Goal: Obtain resource: Obtain resource

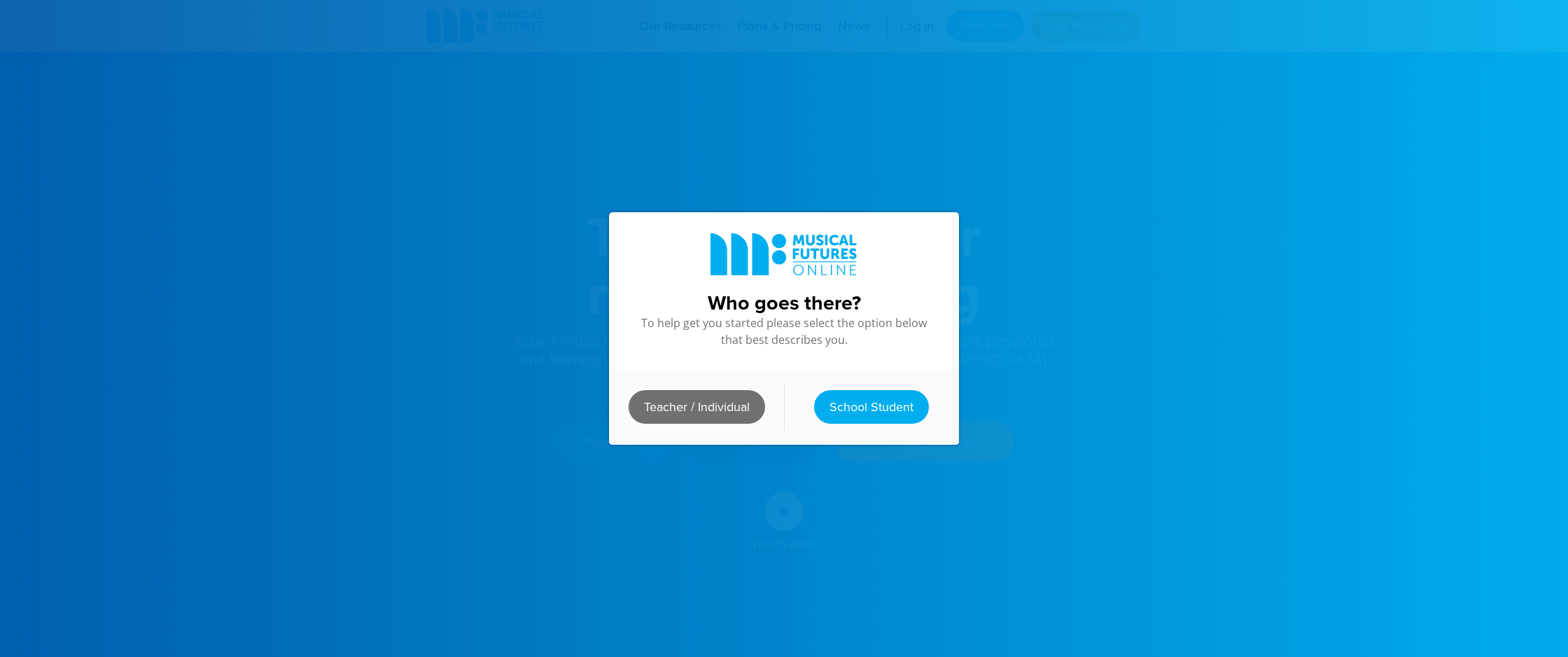
click at [696, 408] on link "Teacher / Individual" at bounding box center [697, 407] width 137 height 34
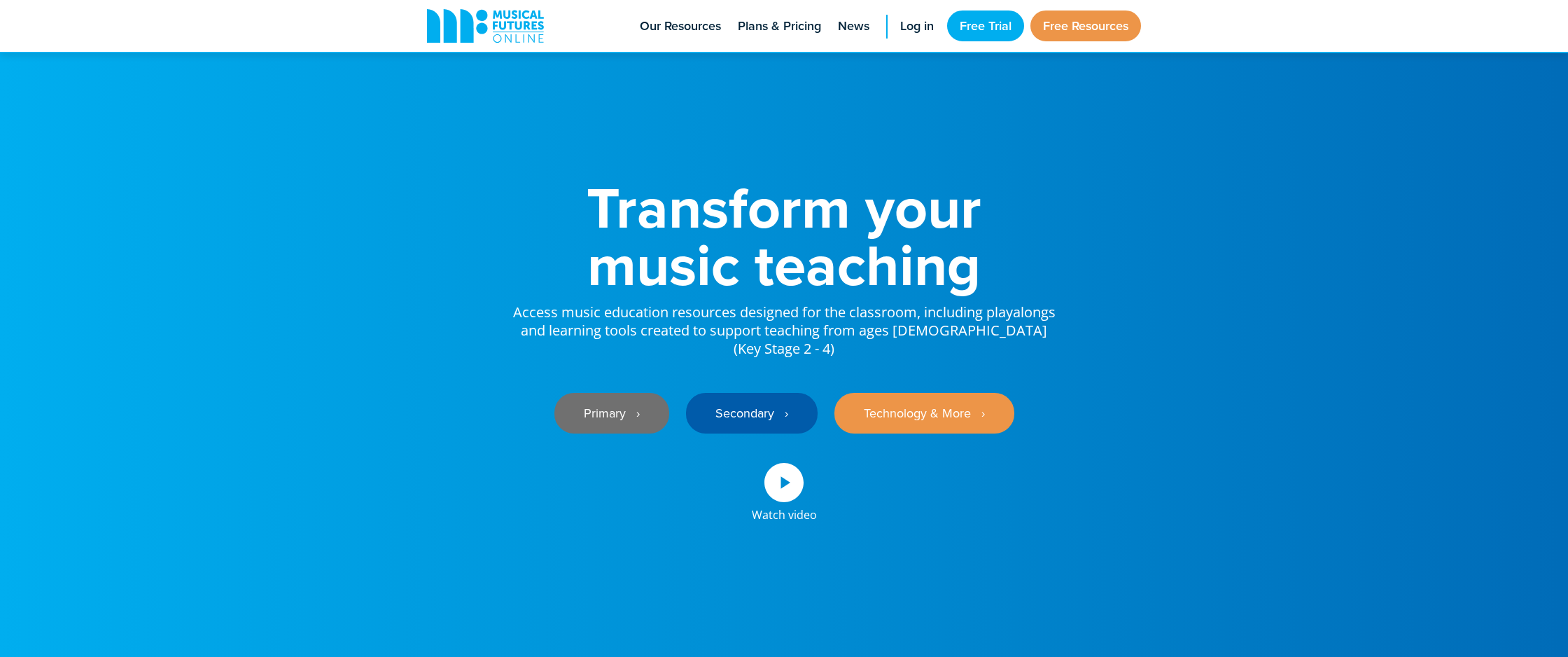
scroll to position [26, 0]
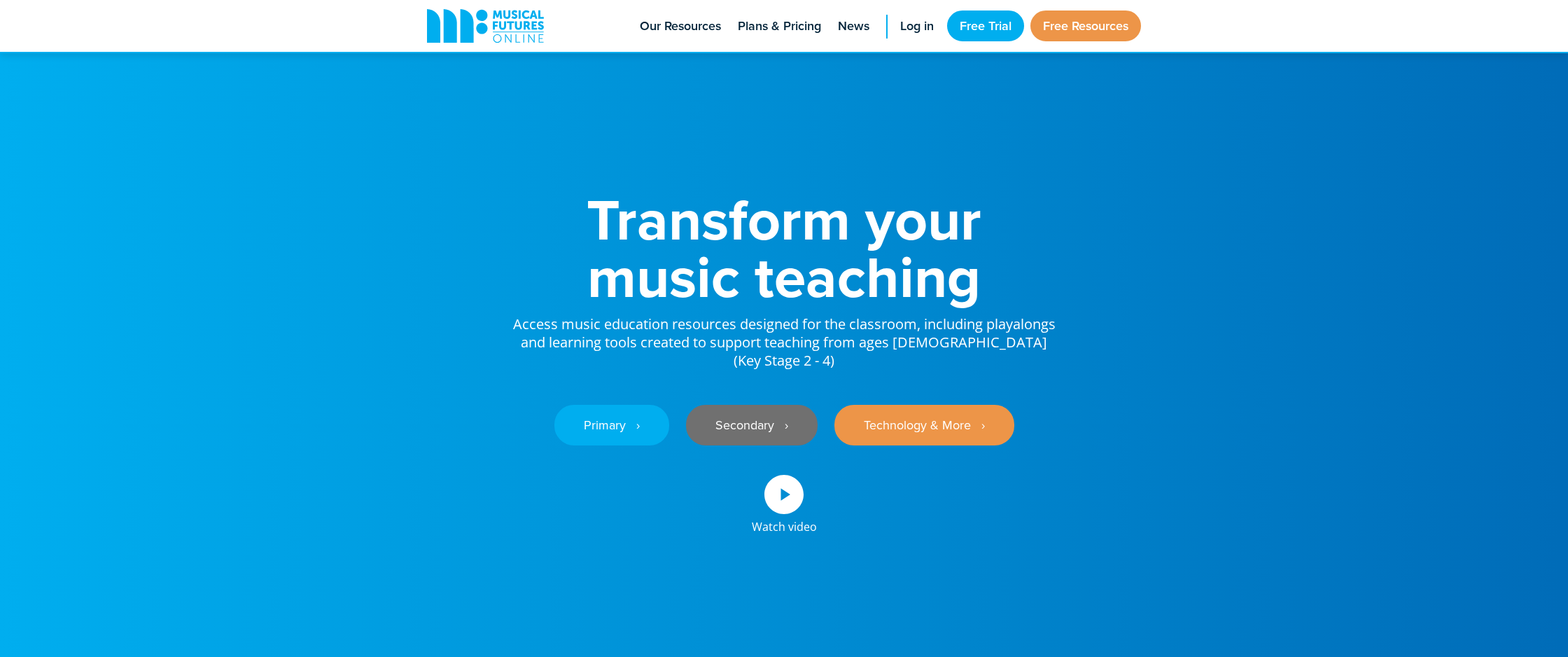
click at [770, 404] on link "Secondary ‎‏‏‎ ‎ ›" at bounding box center [752, 424] width 131 height 40
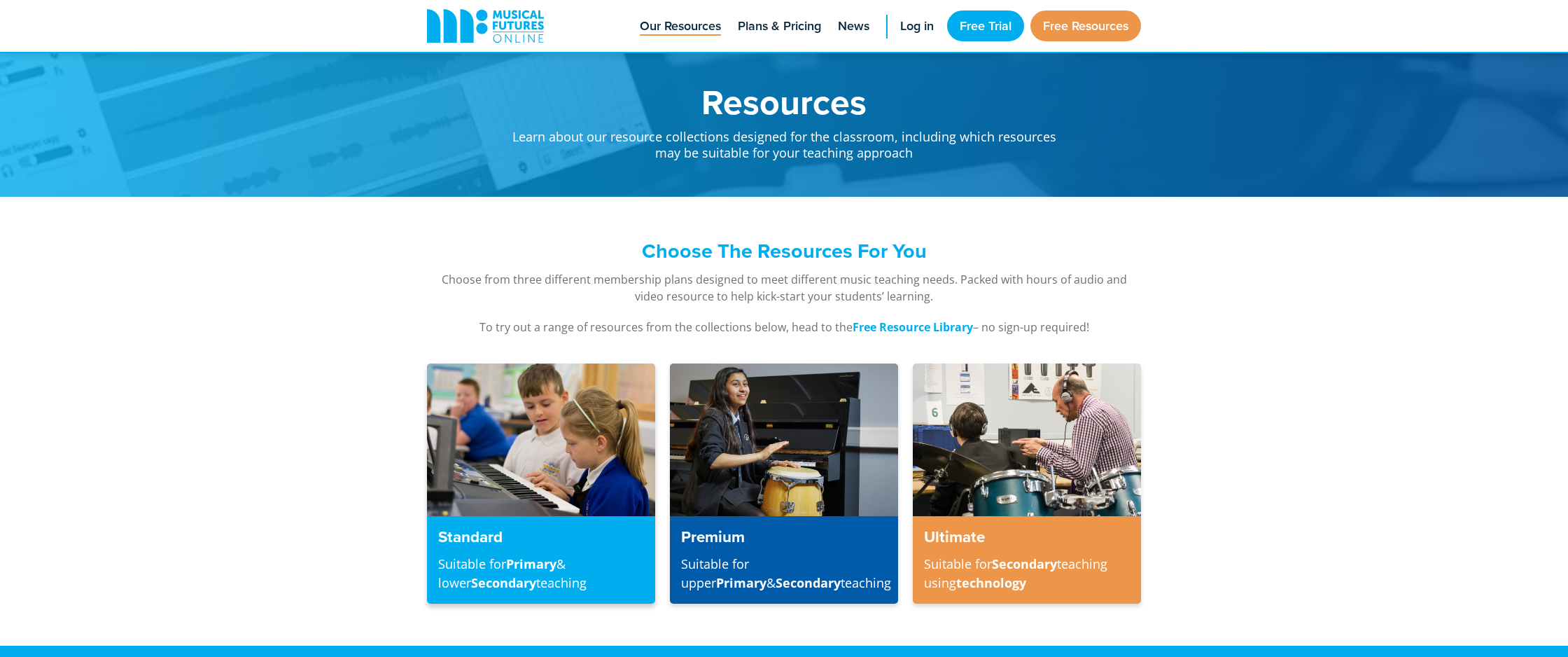
click at [512, 421] on img at bounding box center [541, 440] width 228 height 153
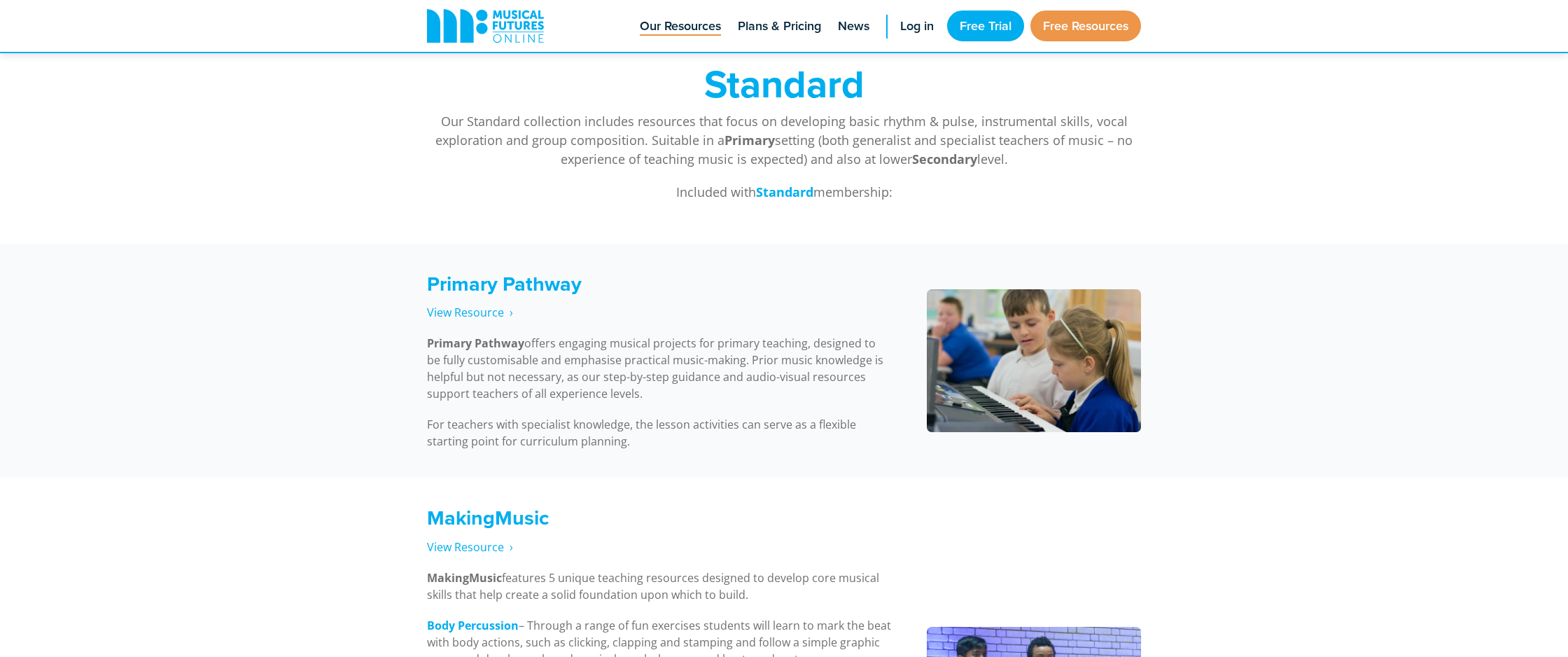
scroll to position [646, 0]
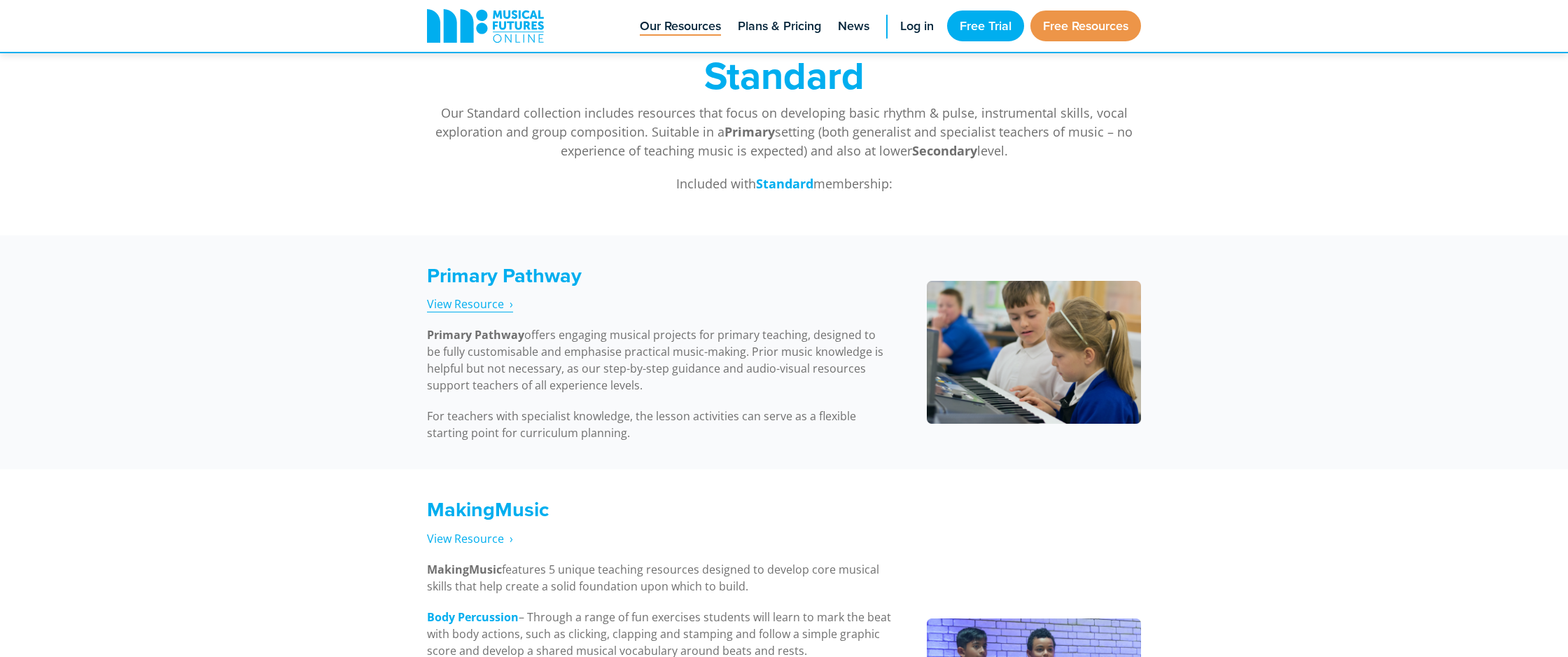
click at [453, 302] on span "View Resource‎‏‏‎ ‎ ›" at bounding box center [470, 304] width 86 height 15
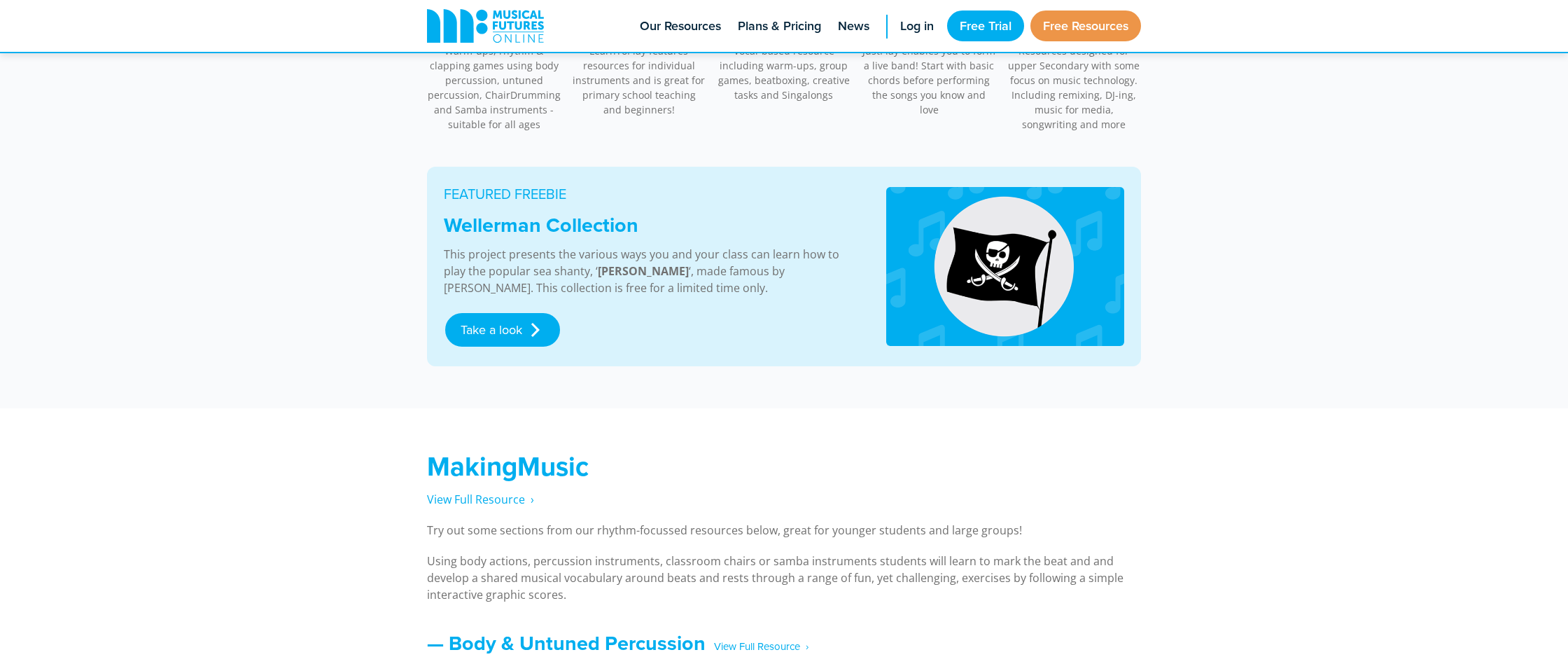
scroll to position [645, 0]
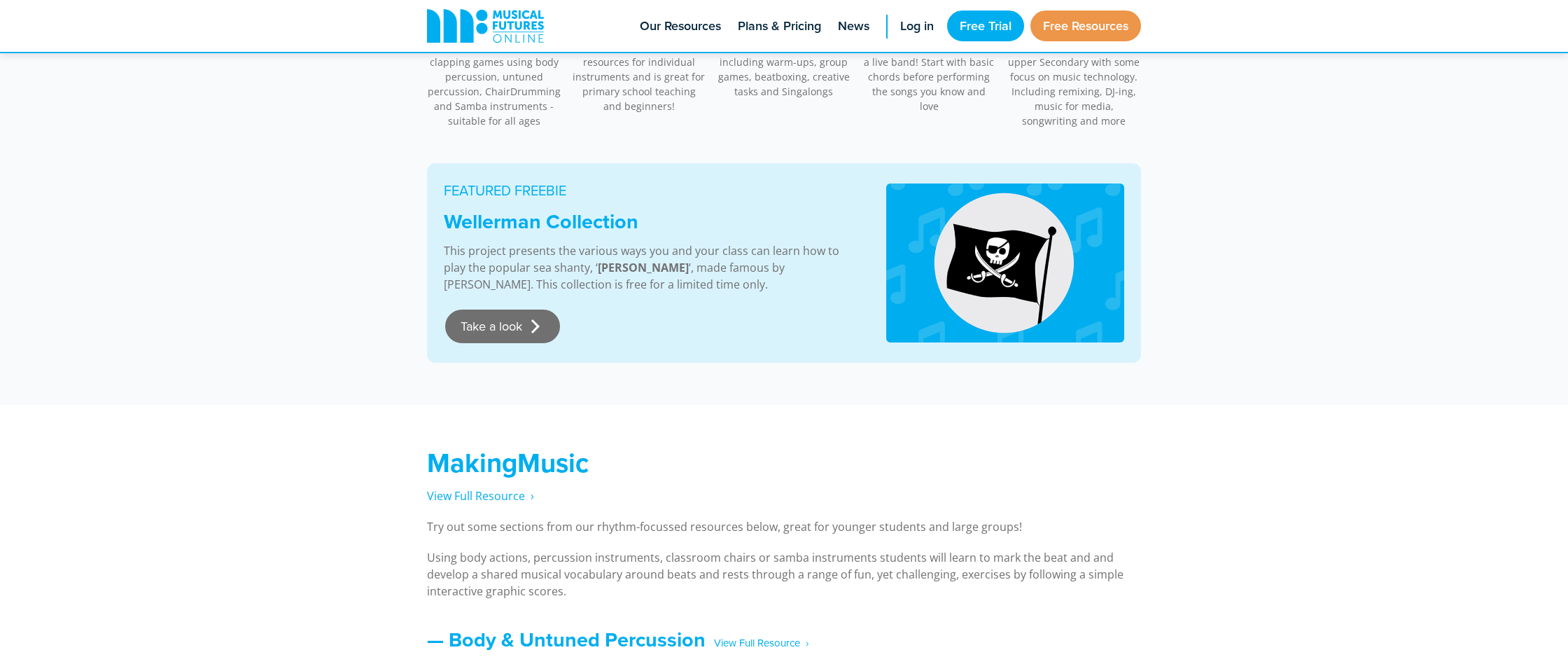
click at [505, 322] on link "Take a look" at bounding box center [503, 327] width 114 height 34
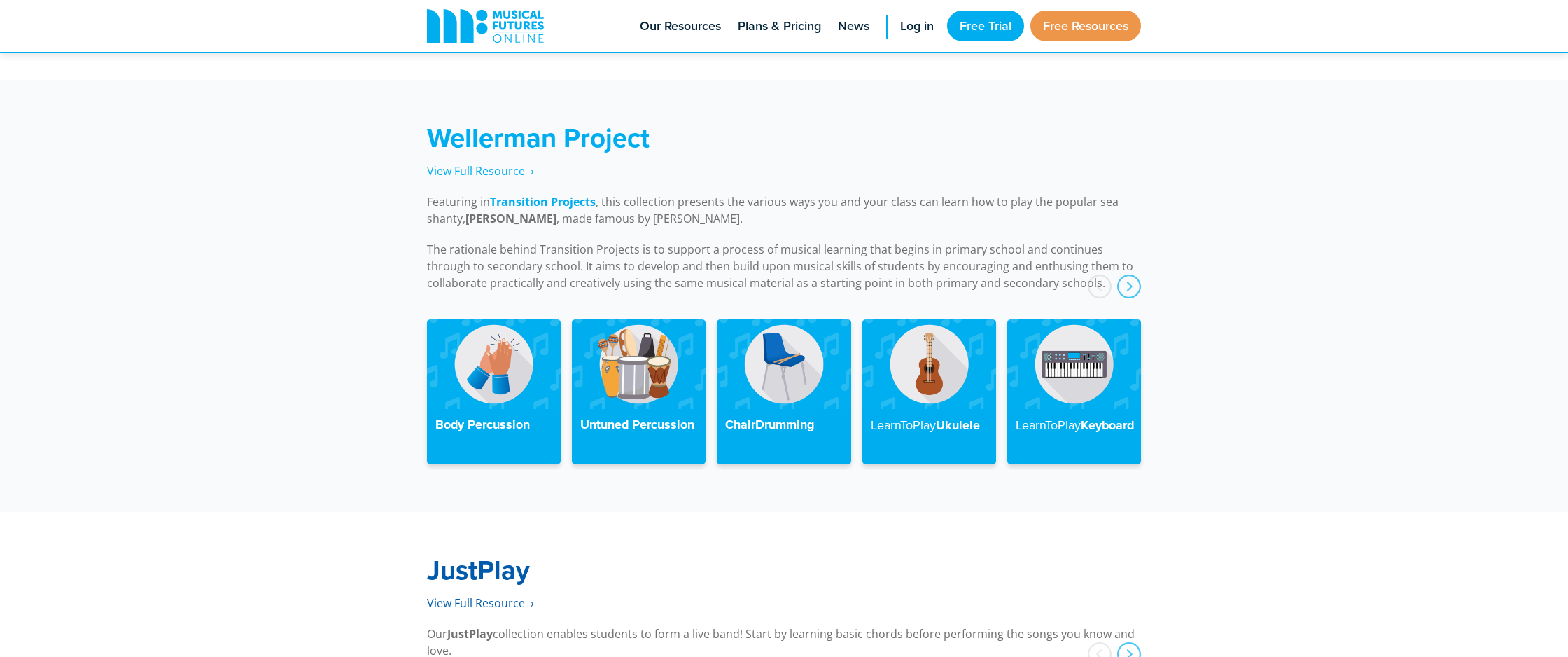
scroll to position [3161, 0]
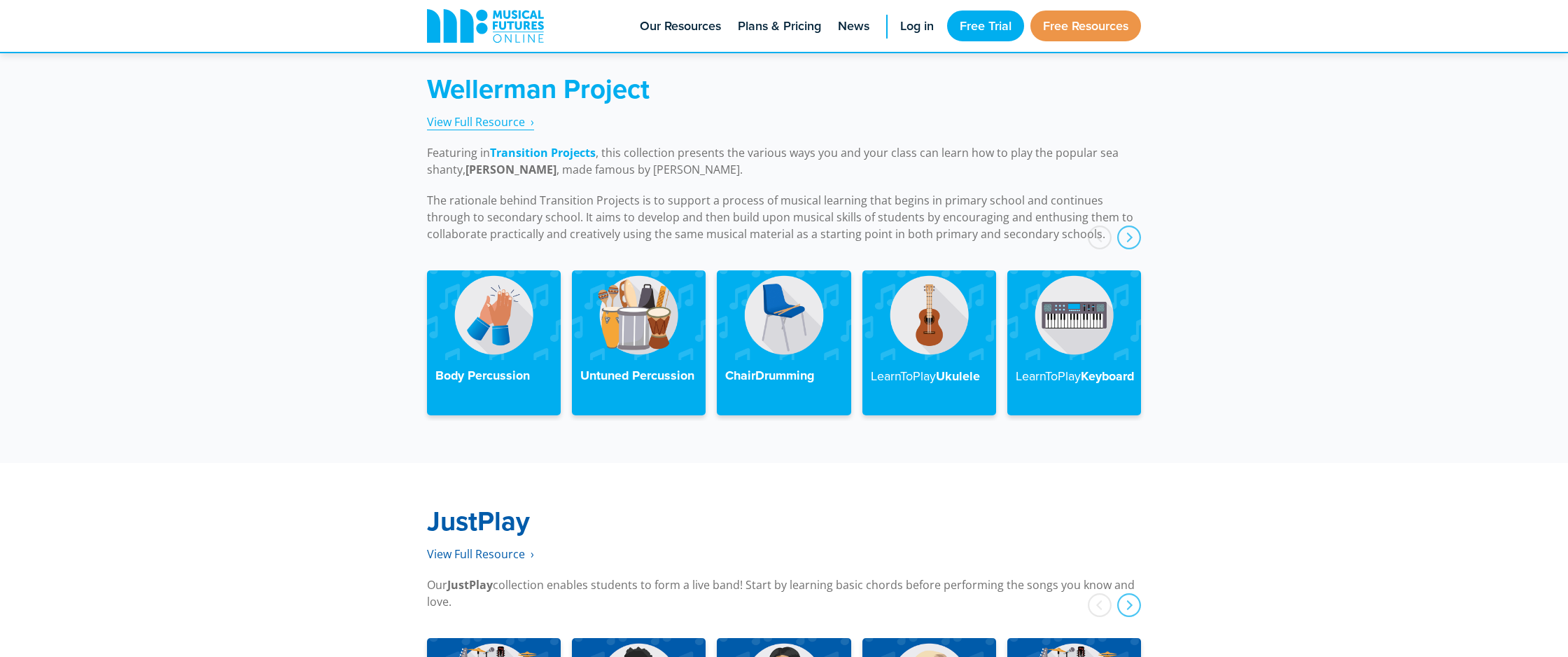
click at [479, 114] on span "View Full Resource‎‏‏‎ ‎ ›" at bounding box center [481, 122] width 107 height 15
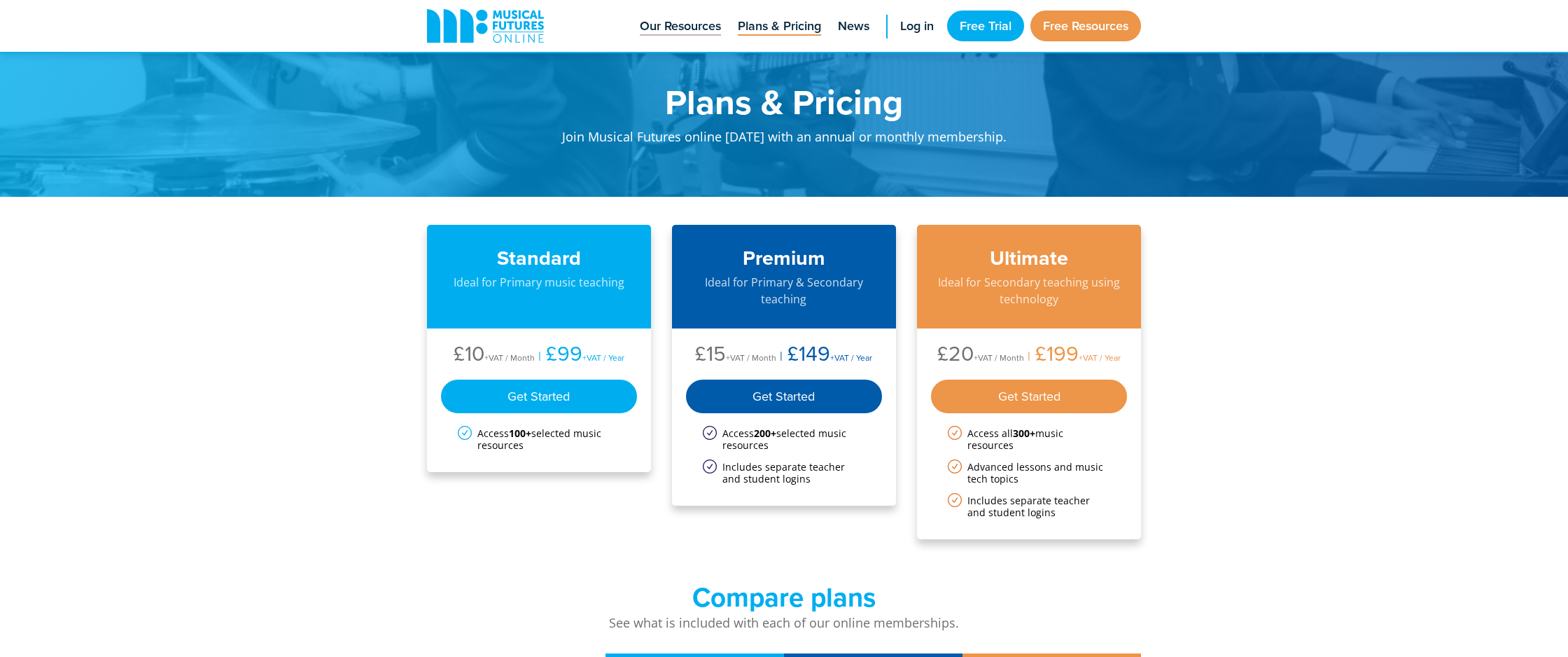
click at [690, 34] on span "Our Resources" at bounding box center [681, 26] width 81 height 19
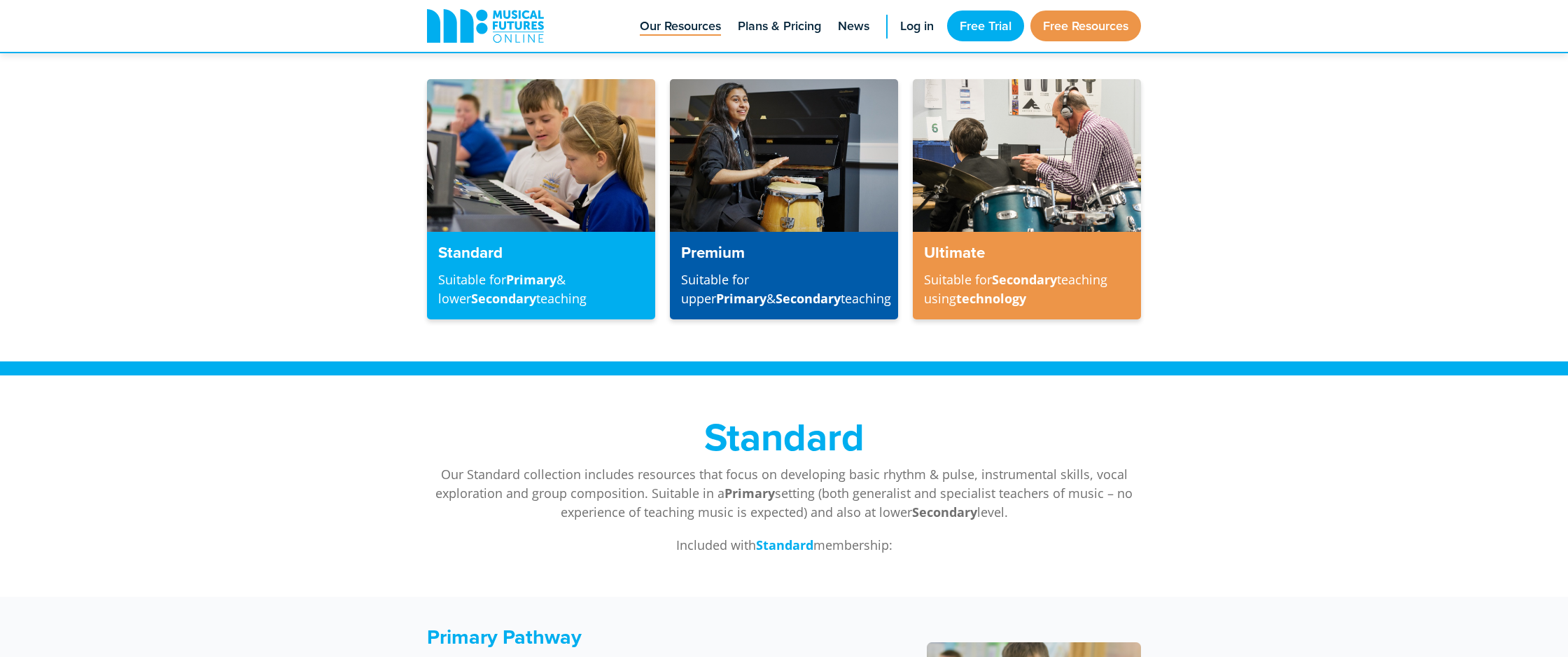
scroll to position [360, 0]
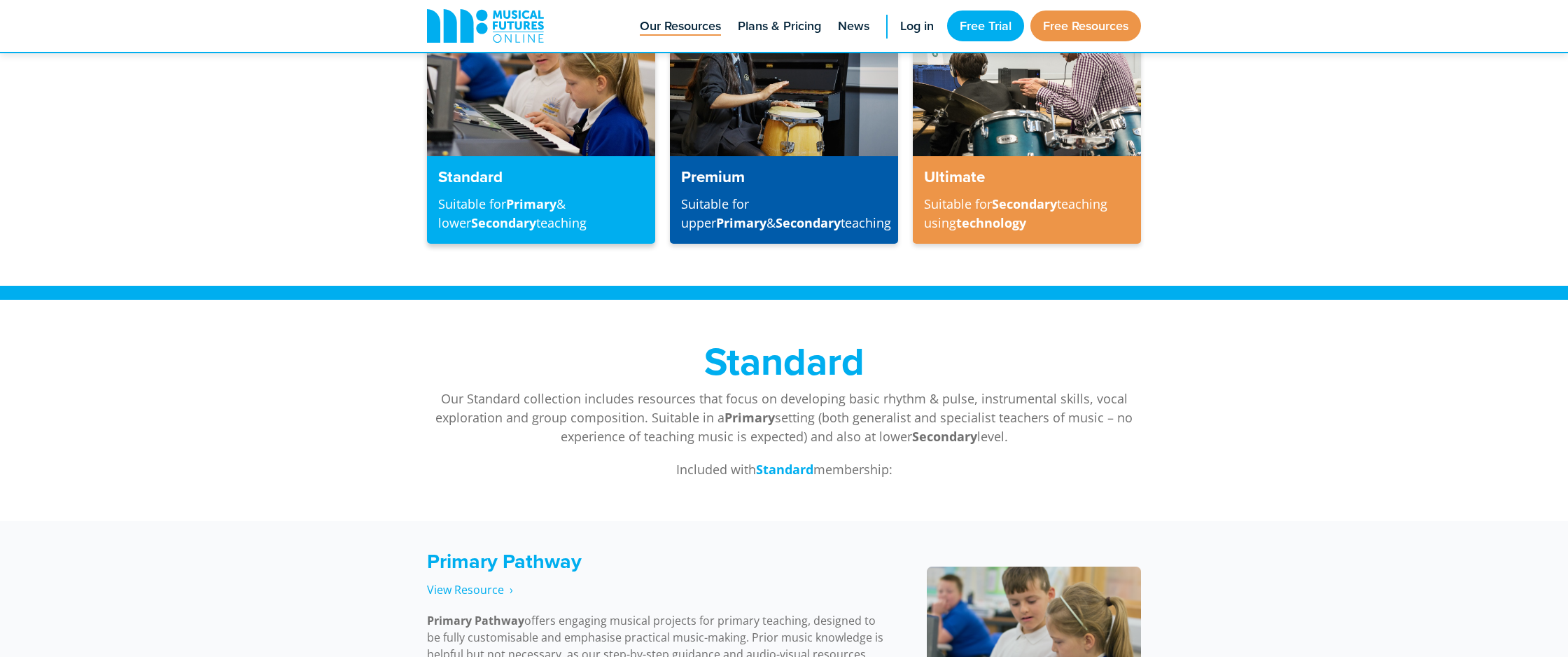
click at [501, 212] on p "Suitable for Primary & lower Secondary teaching" at bounding box center [541, 214] width 206 height 38
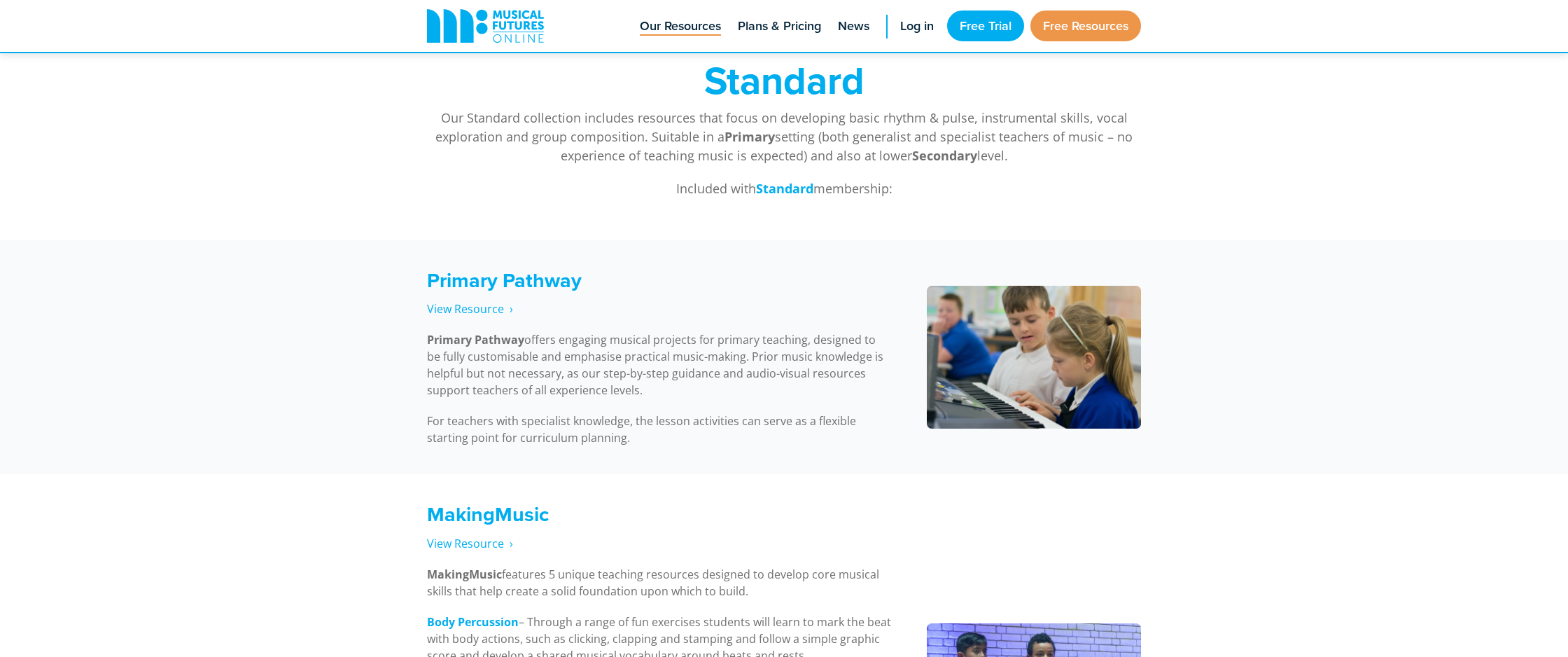
scroll to position [646, 0]
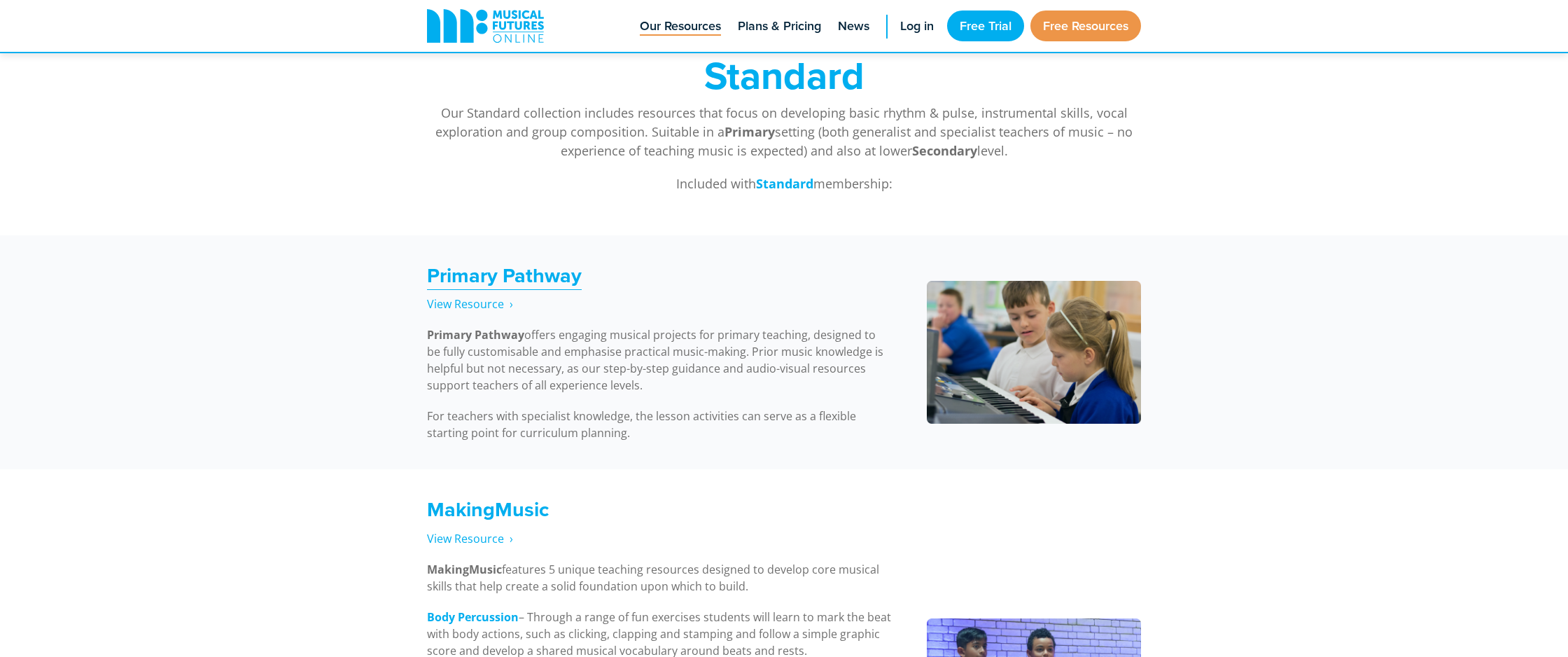
click at [520, 274] on strong "Primary Pathway" at bounding box center [504, 275] width 155 height 30
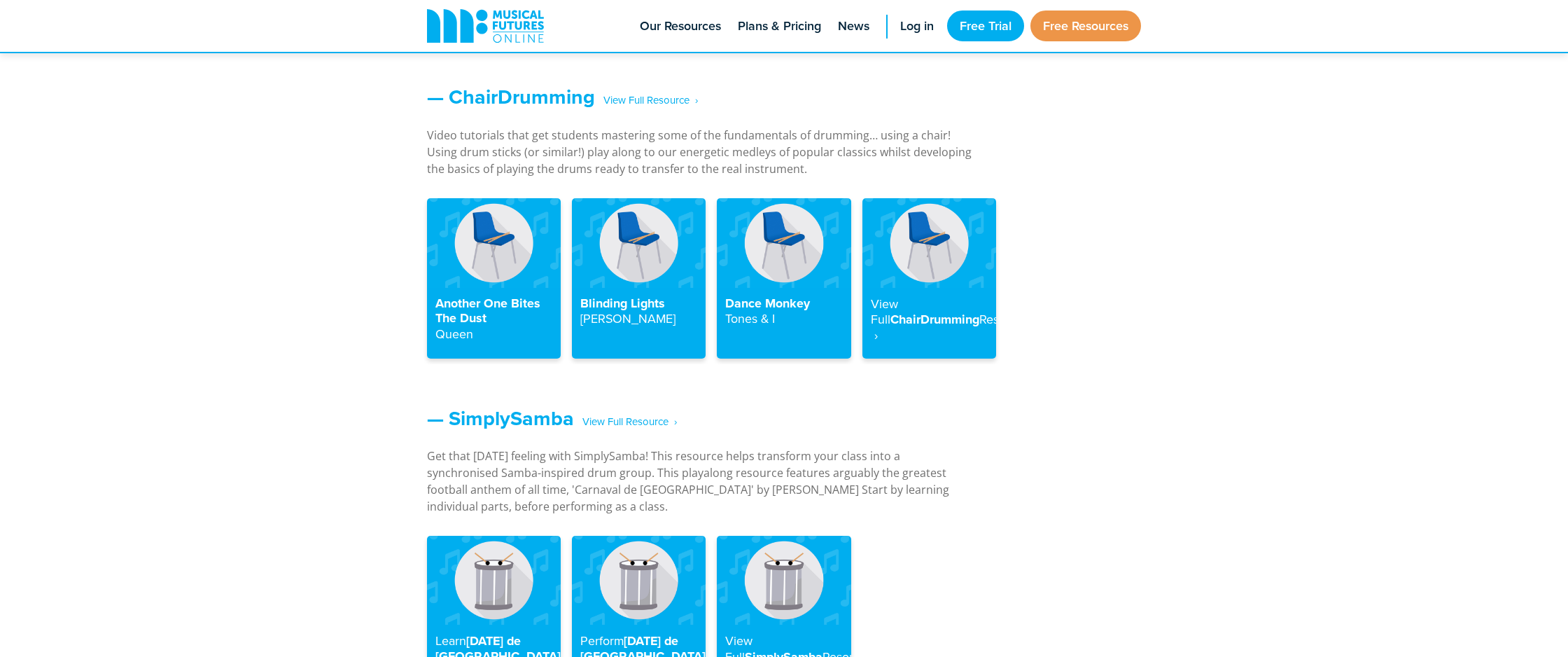
scroll to position [1547, 0]
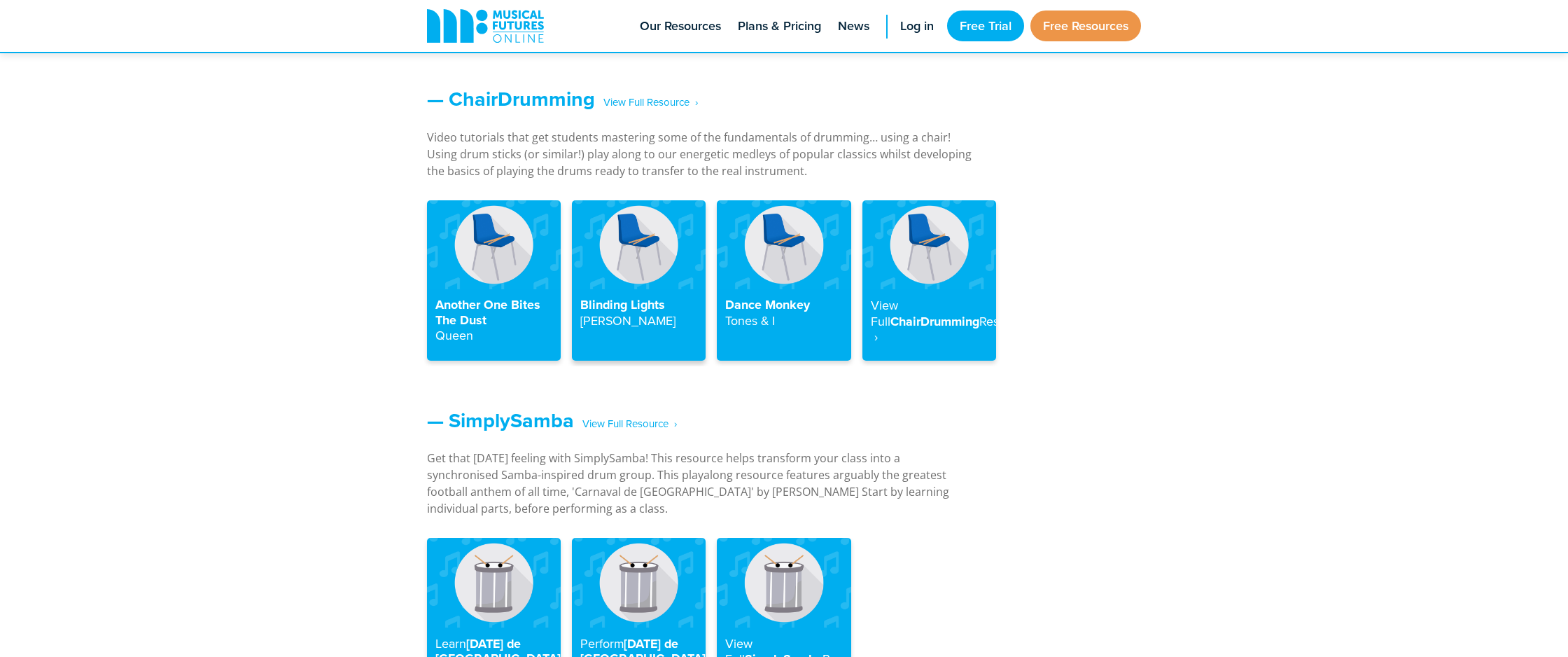
click at [608, 285] on img at bounding box center [639, 244] width 134 height 89
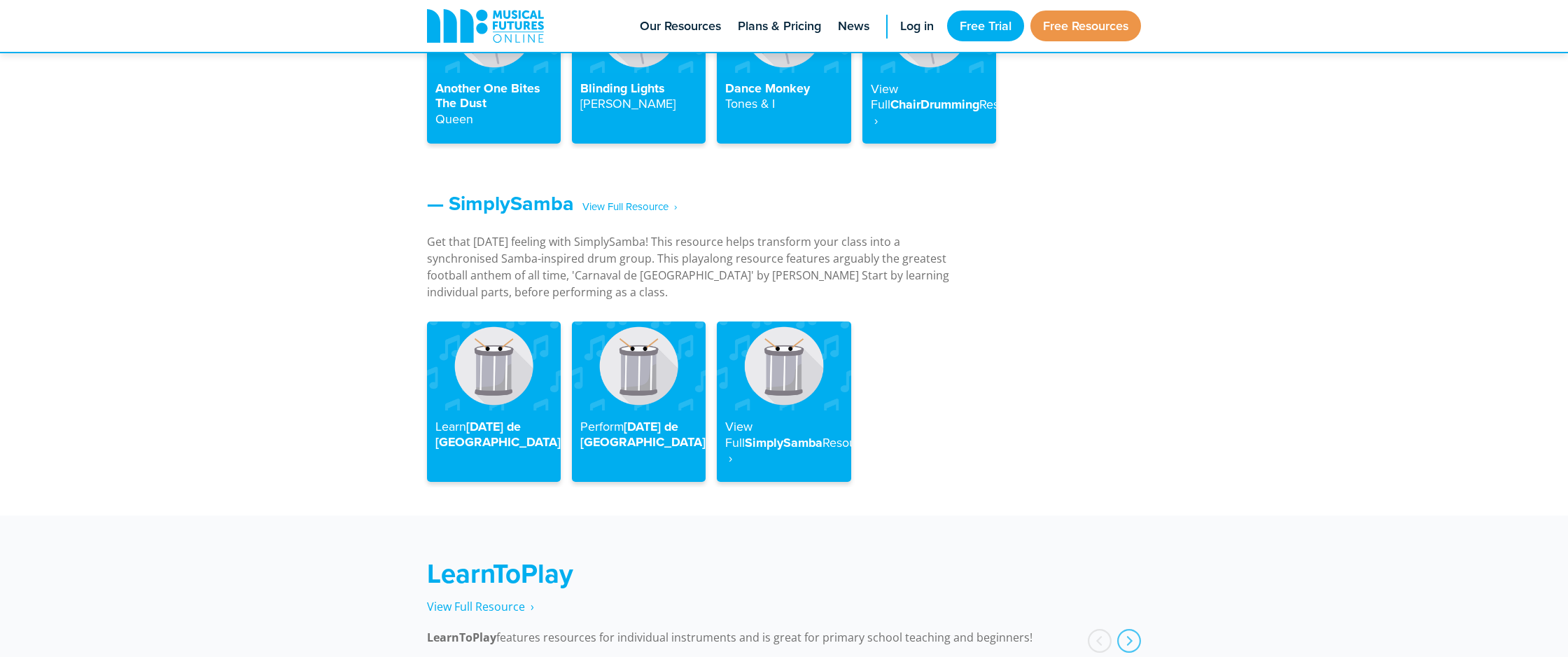
scroll to position [1771, 0]
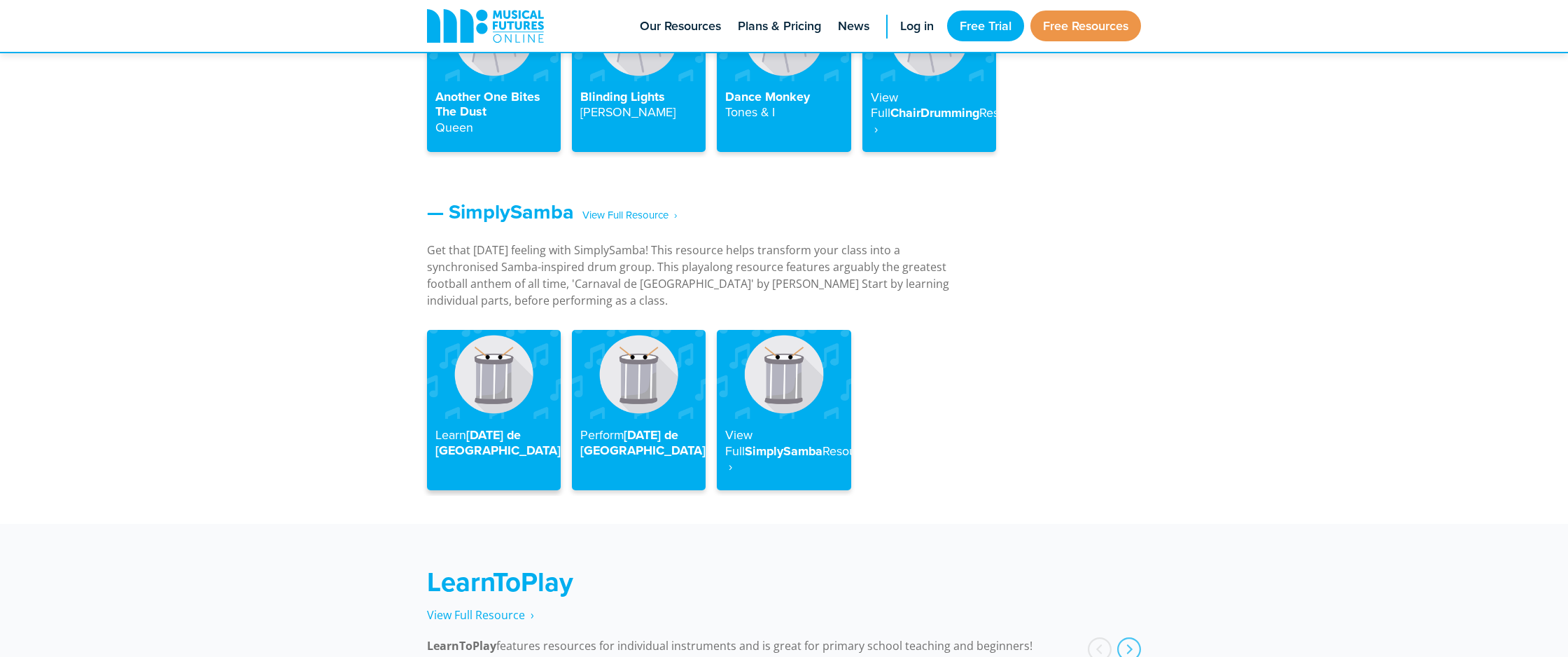
click at [504, 344] on img at bounding box center [494, 374] width 134 height 89
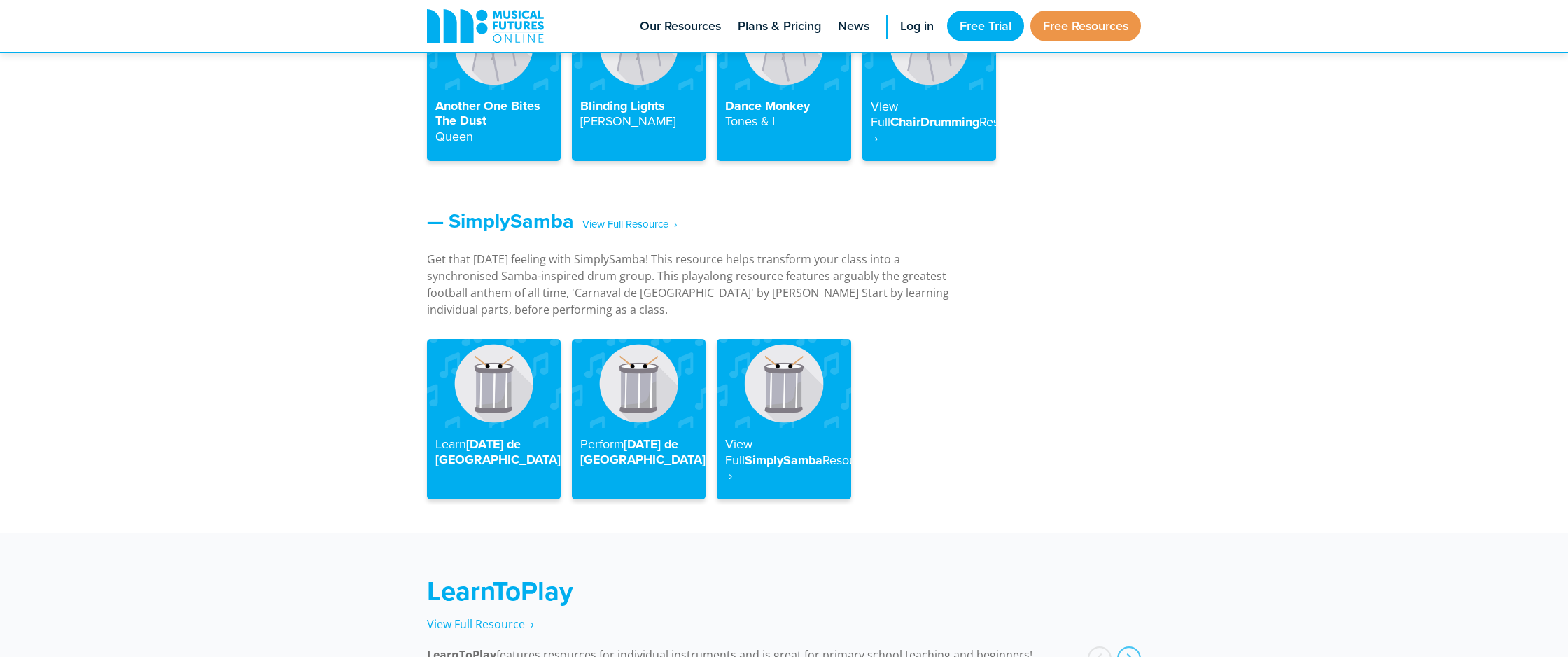
scroll to position [1752, 0]
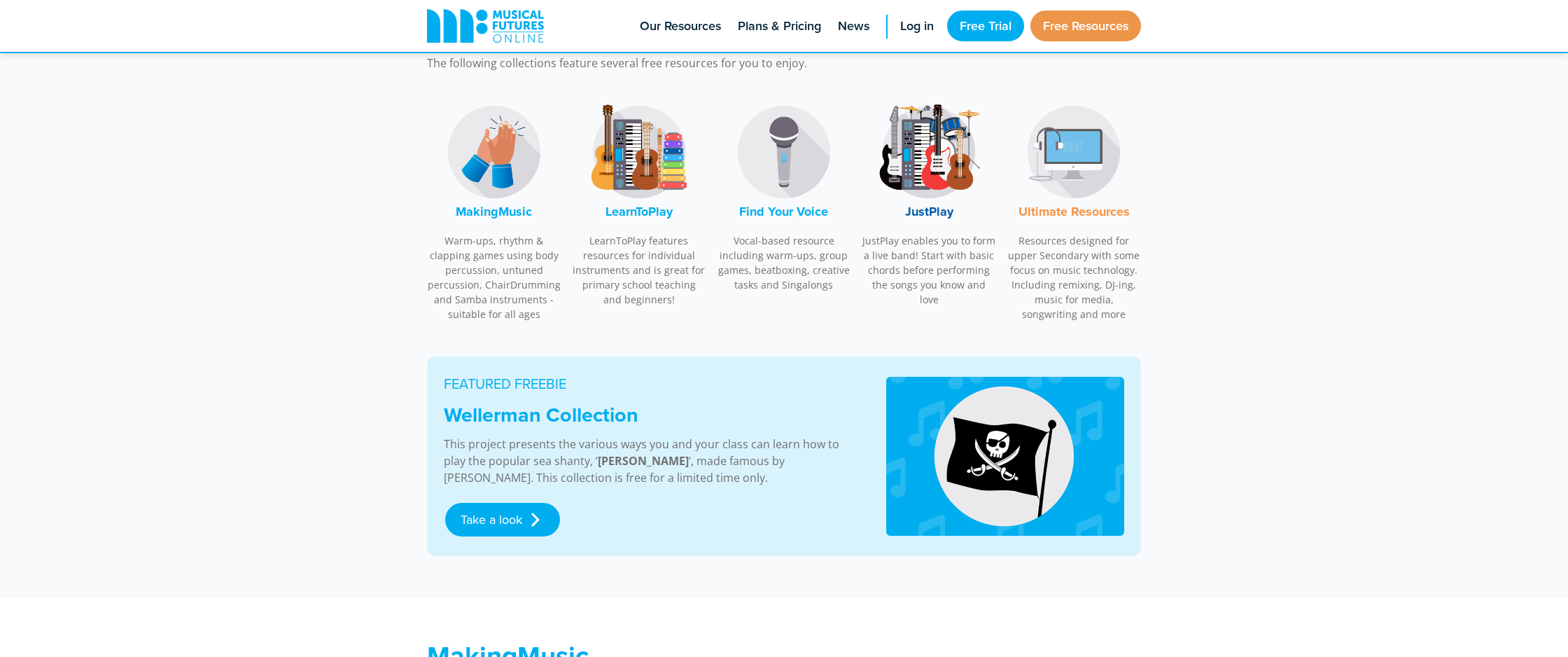
scroll to position [459, 0]
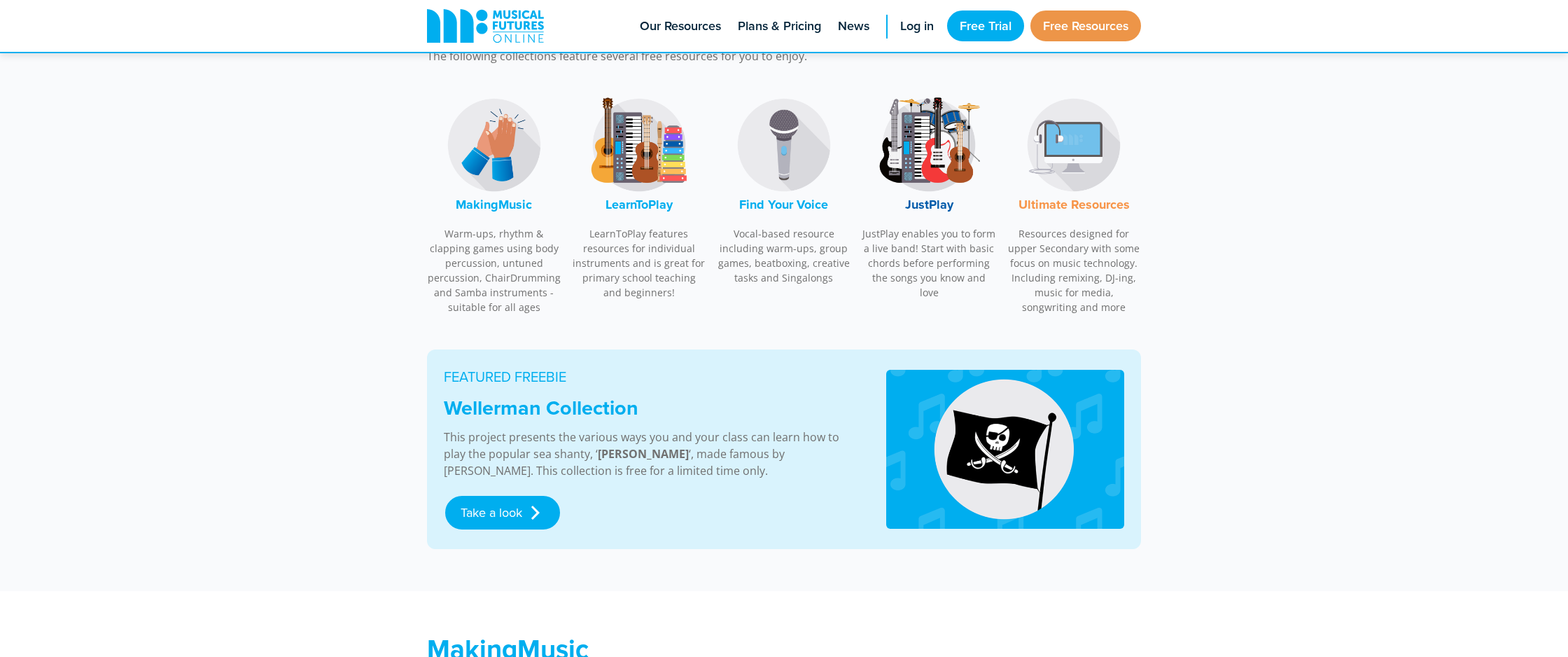
click at [477, 191] on img at bounding box center [494, 145] width 105 height 105
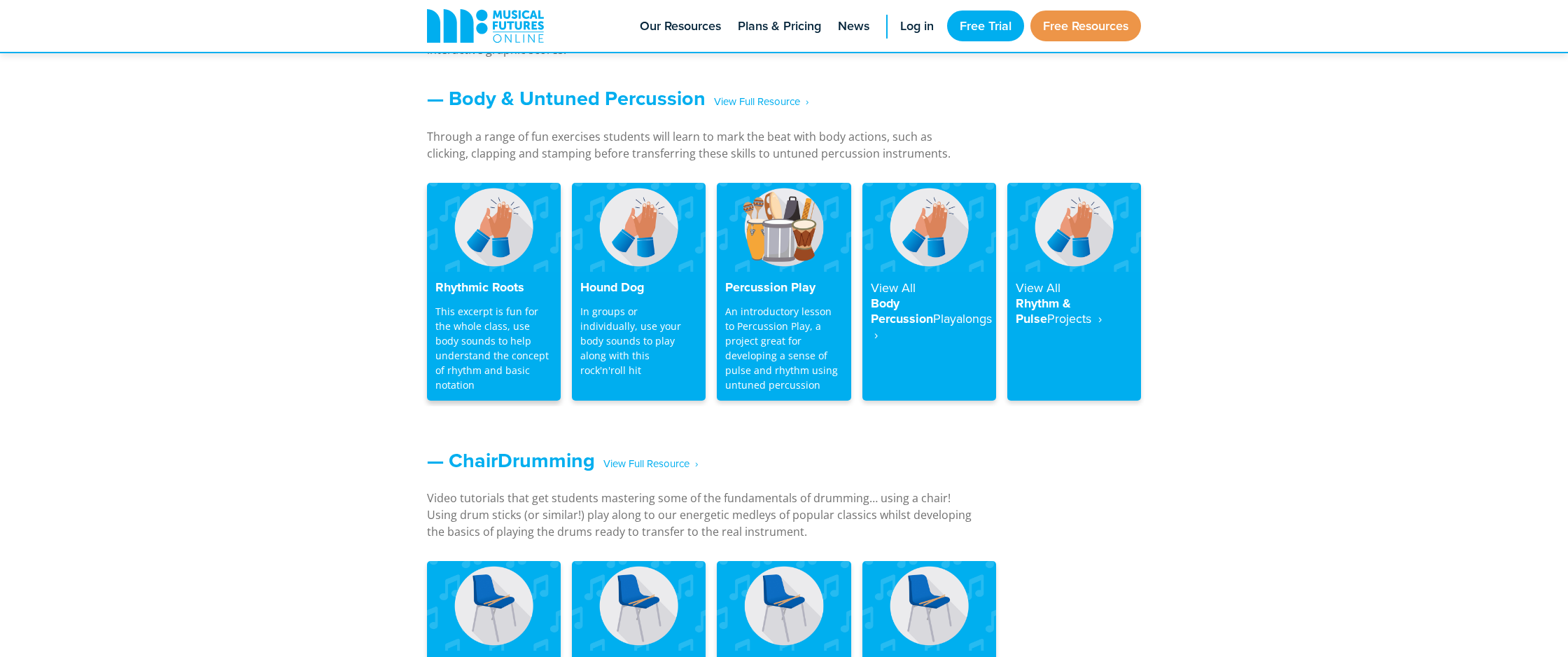
scroll to position [1190, 0]
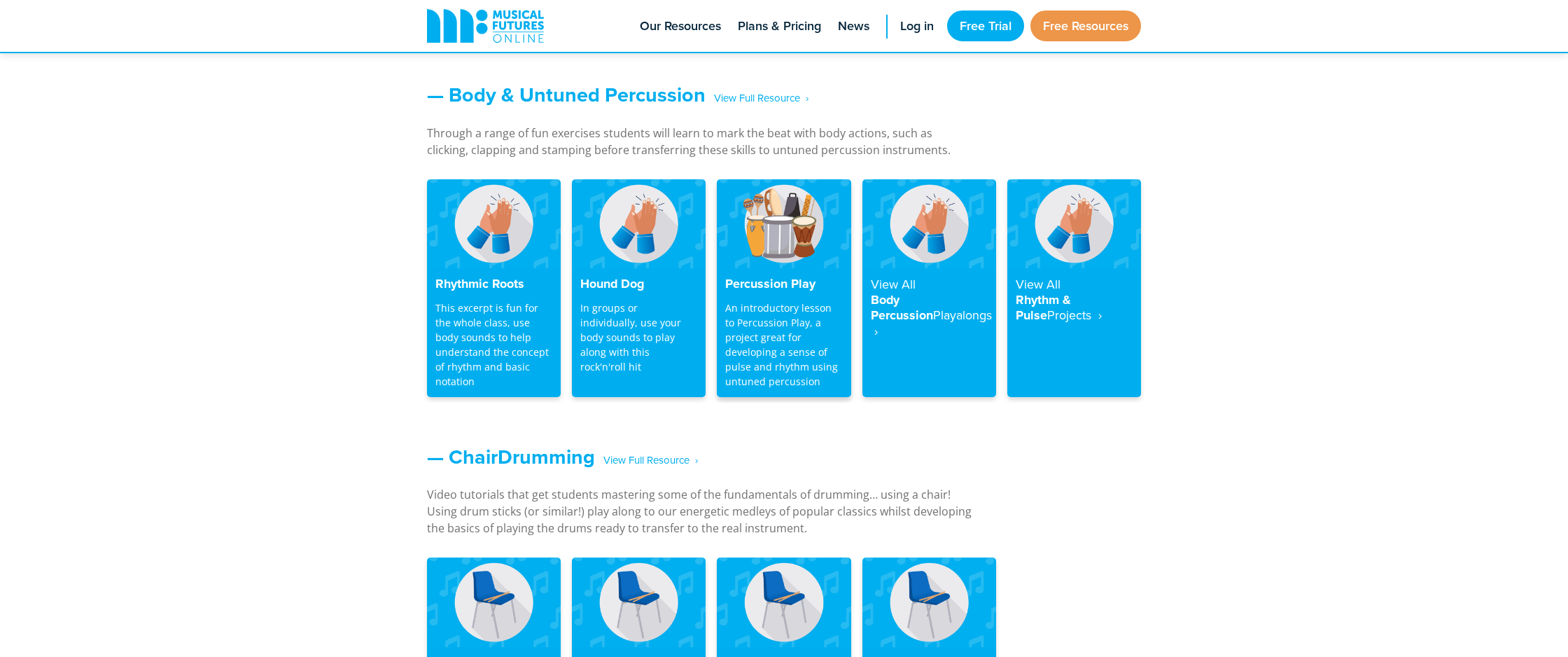
click at [756, 267] on img at bounding box center [784, 224] width 134 height 89
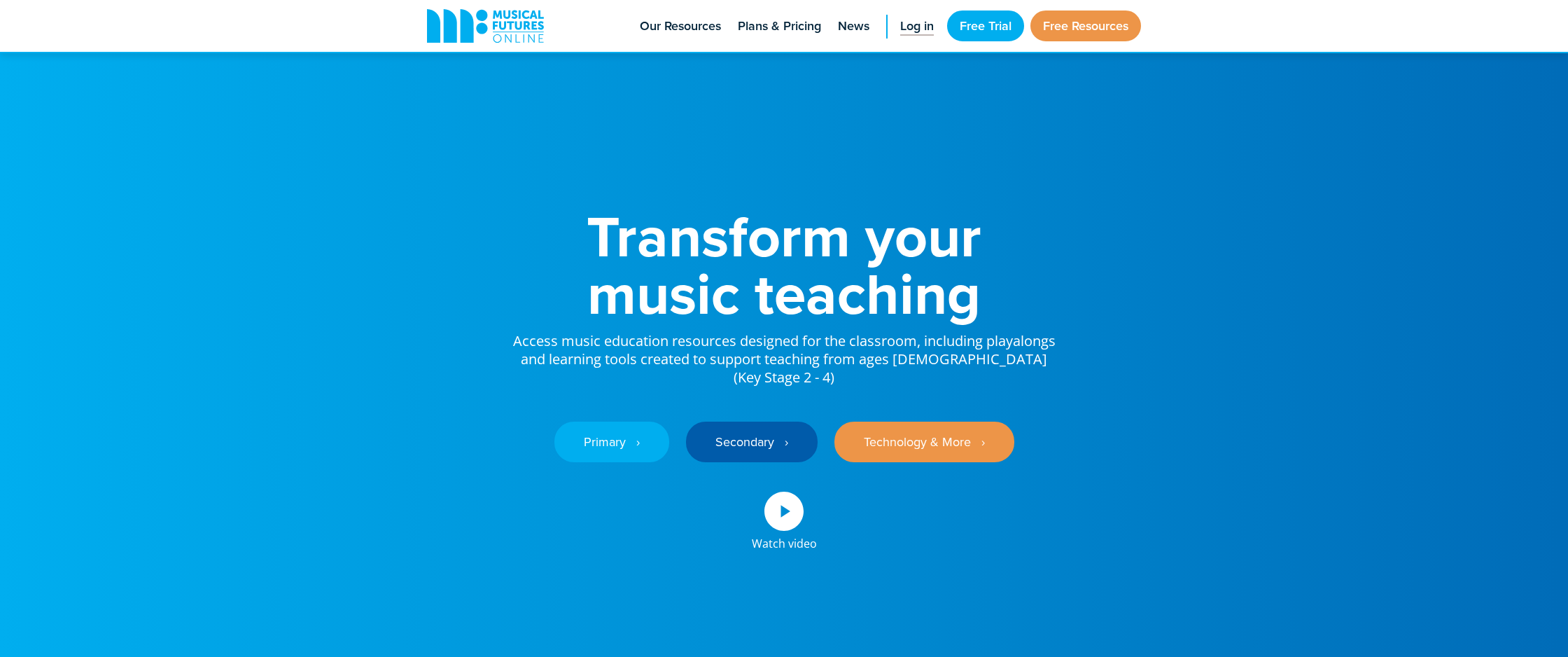
click at [900, 22] on span "Log in" at bounding box center [917, 26] width 34 height 19
click at [633, 424] on link "Primary ‎‏‏‎ ‎ ›" at bounding box center [612, 441] width 114 height 40
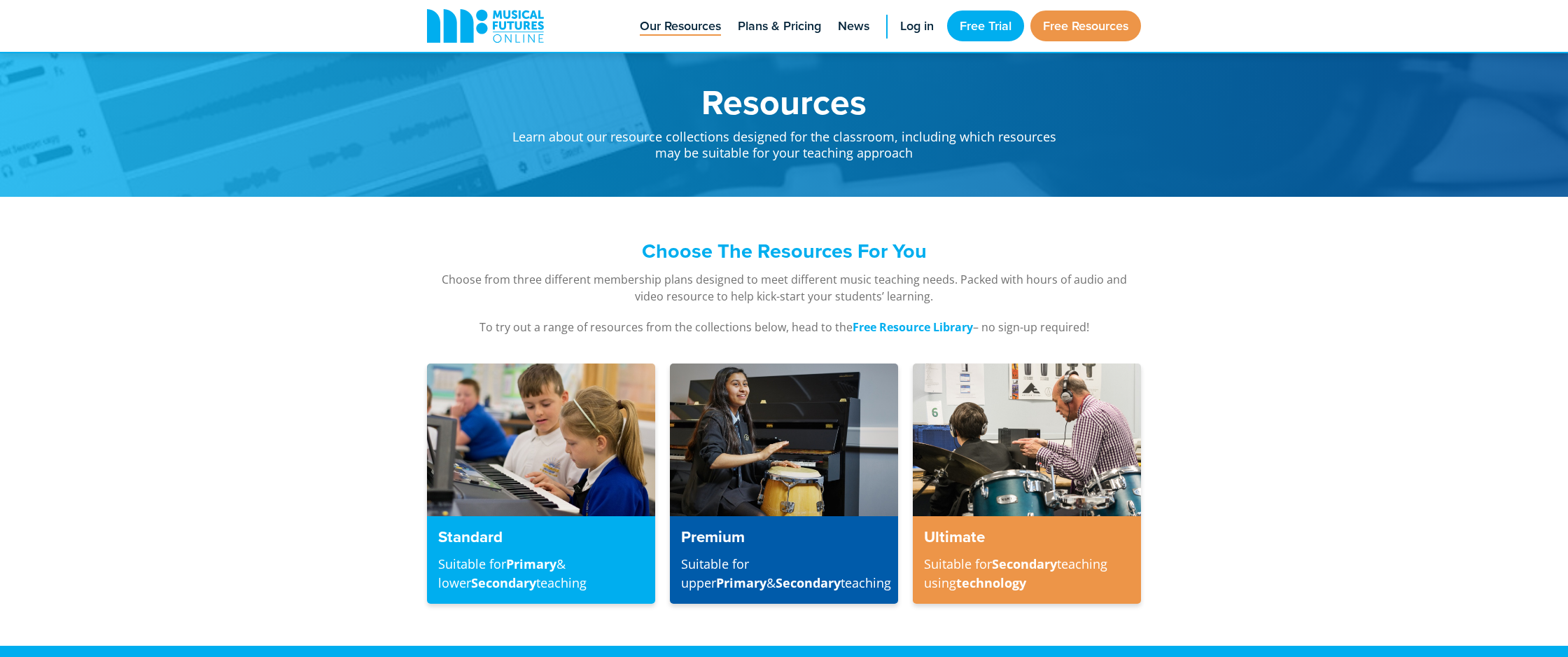
scroll to position [646, 0]
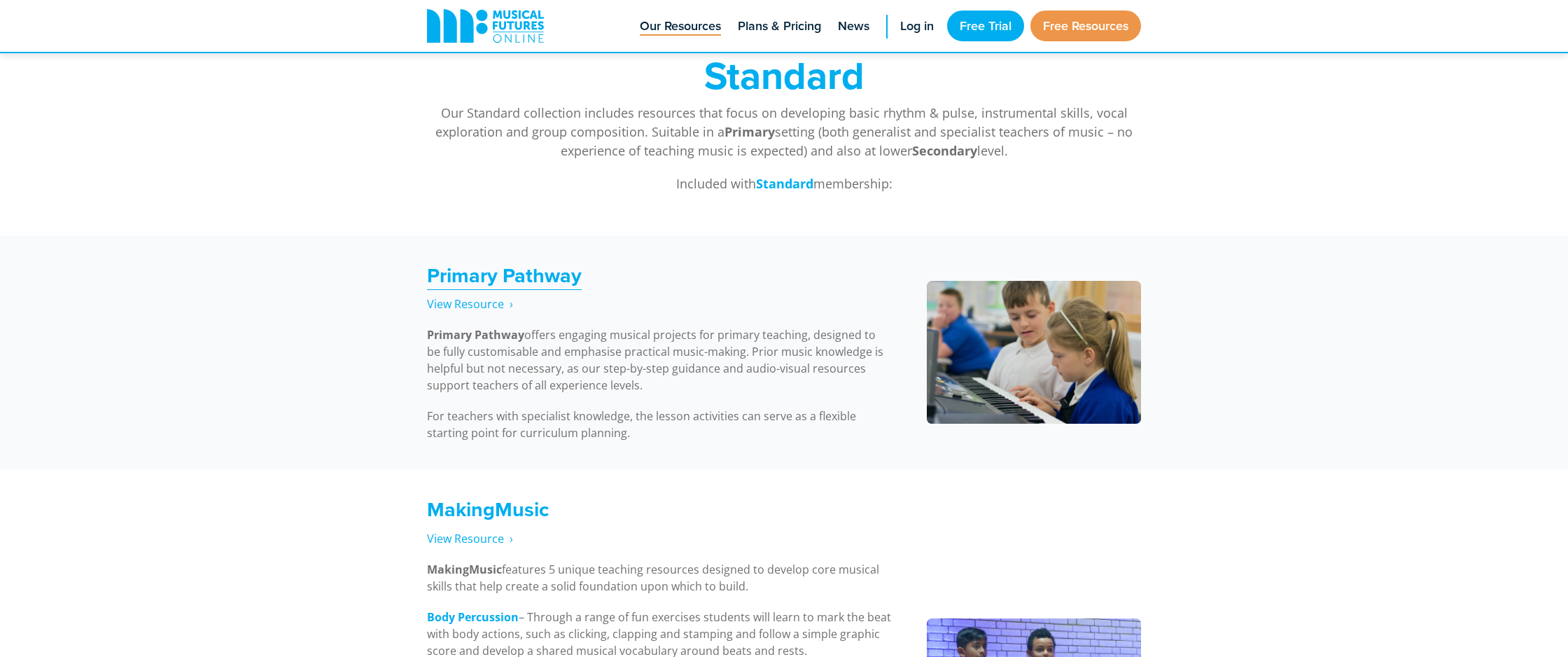
click at [478, 275] on strong "Primary Pathway" at bounding box center [504, 275] width 155 height 30
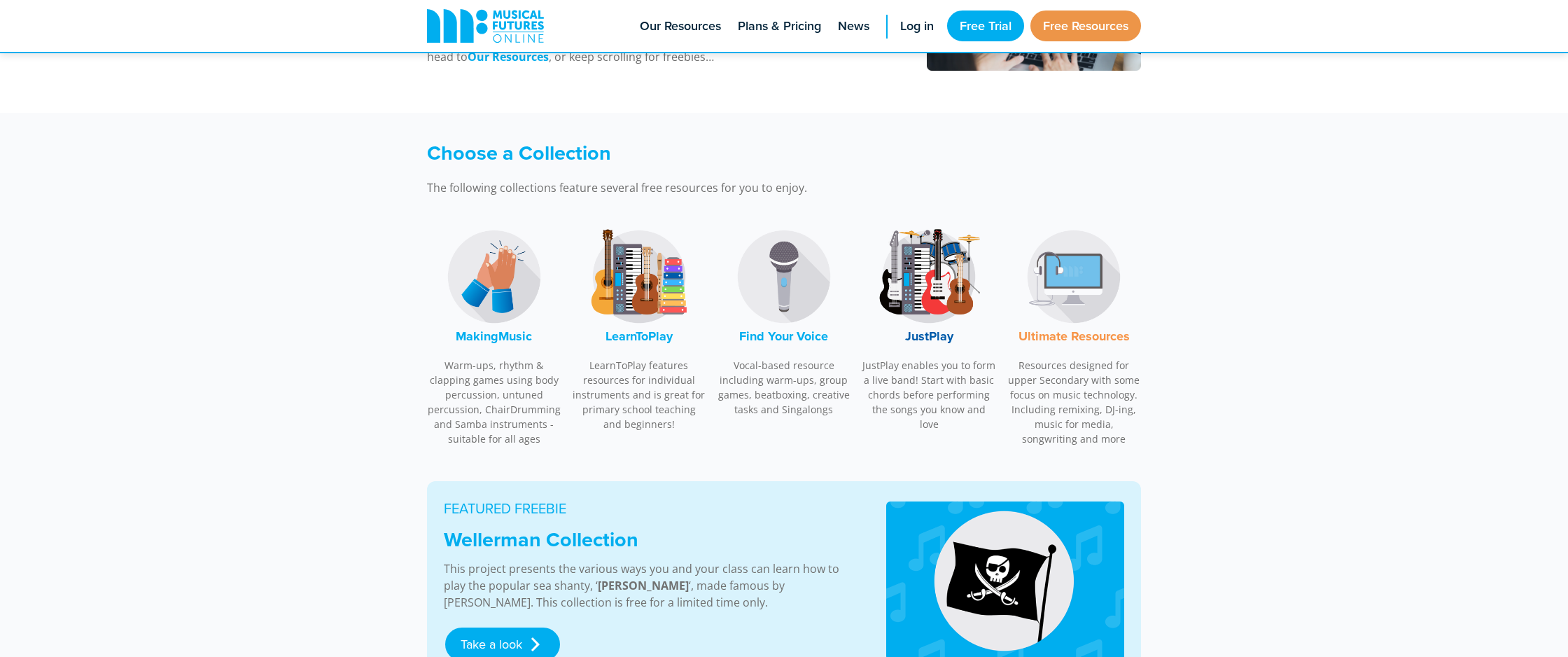
scroll to position [350, 0]
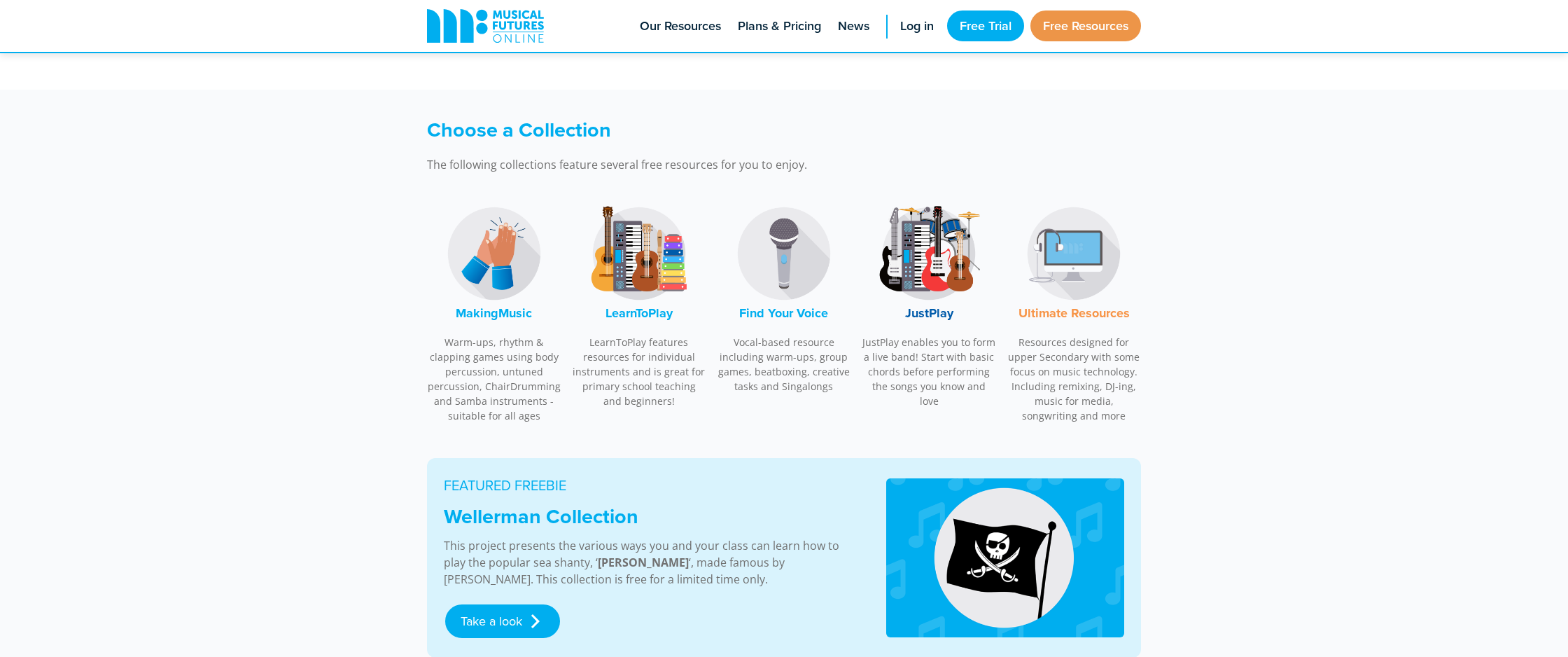
click at [914, 261] on img at bounding box center [929, 253] width 105 height 105
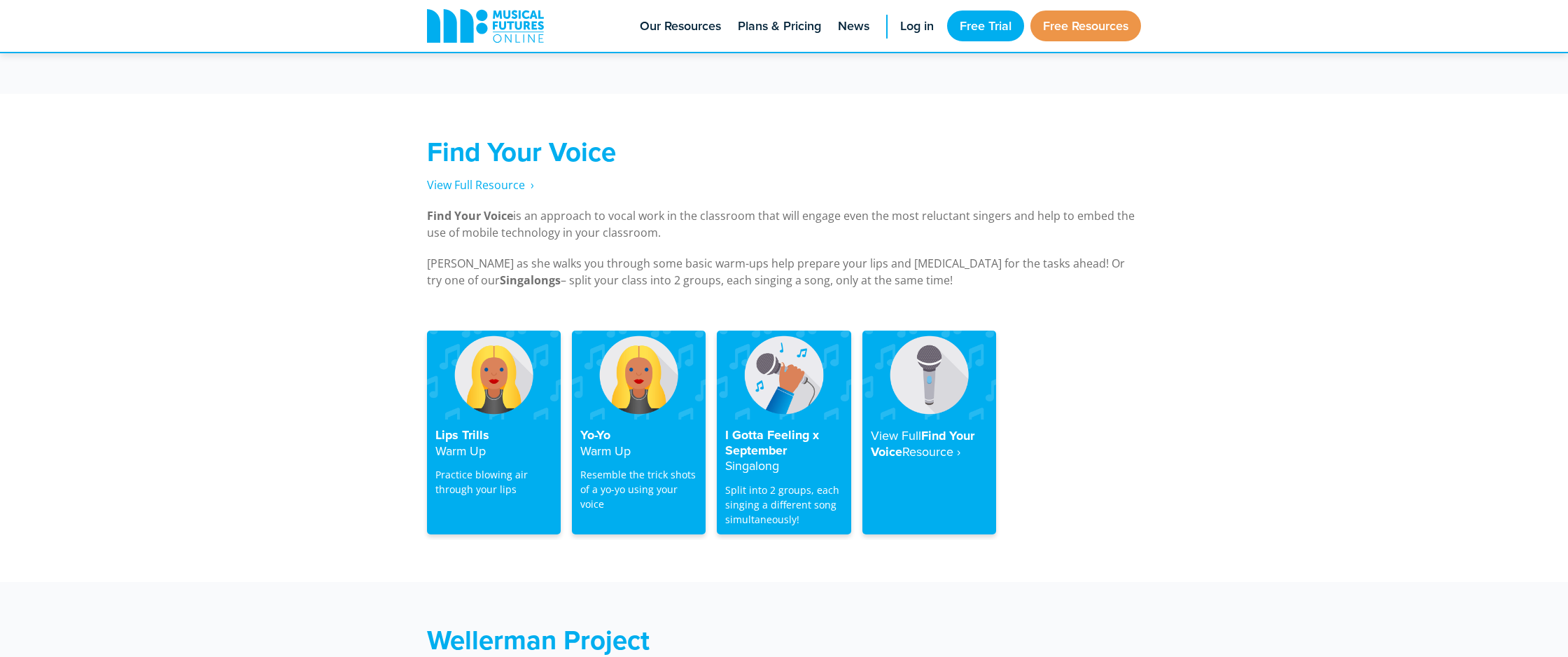
scroll to position [2610, 0]
click at [774, 427] on h4 "I Gotta Feeling x September Singalong" at bounding box center [784, 450] width 117 height 47
